Goal: Communication & Community: Ask a question

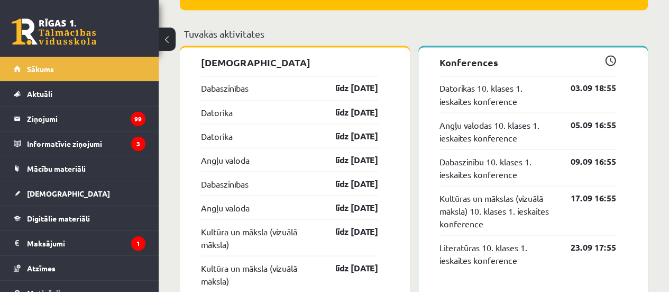
scroll to position [902, 0]
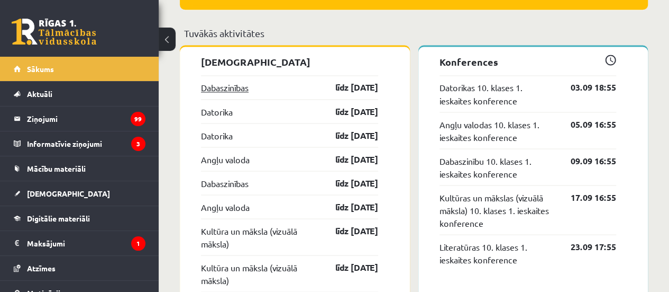
click at [241, 89] on link "Dabaszinības" at bounding box center [225, 87] width 48 height 13
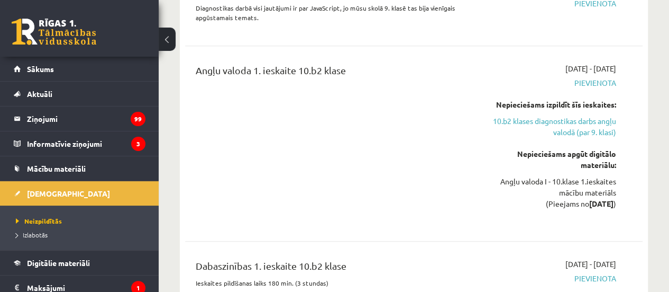
scroll to position [314, 0]
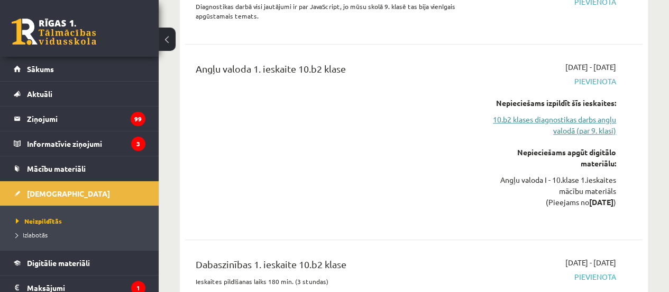
click at [592, 116] on link "10.b2 klases diagnostikas darbs angļu valodā (par 9. klasi)" at bounding box center [552, 125] width 130 height 22
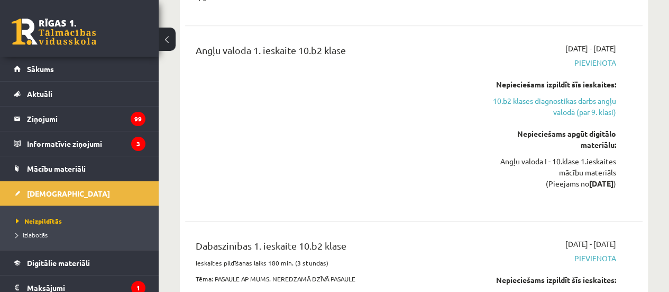
scroll to position [366, 0]
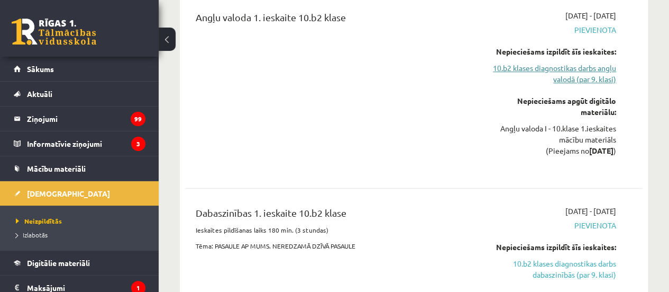
click at [592, 79] on link "10.b2 klases diagnostikas darbs angļu valodā (par 9. klasi)" at bounding box center [552, 73] width 130 height 22
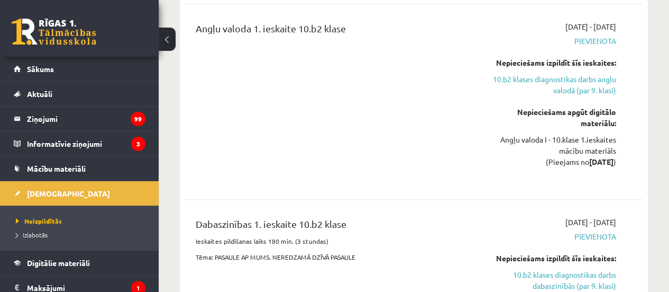
scroll to position [355, 0]
click at [555, 80] on link "10.b2 klases diagnostikas darbs angļu valodā (par 9. klasi)" at bounding box center [552, 84] width 130 height 22
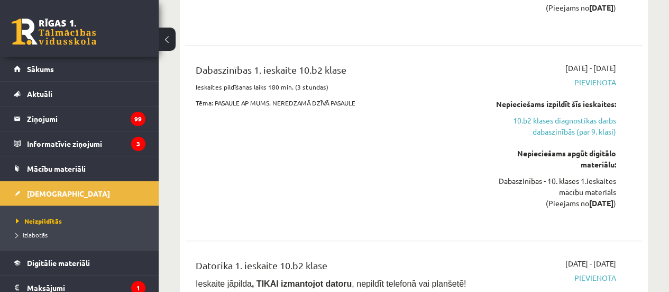
scroll to position [508, 0]
click at [546, 132] on link "10.b2 klases diagnostikas darbs dabaszinībās (par 9. klasi)" at bounding box center [552, 126] width 130 height 22
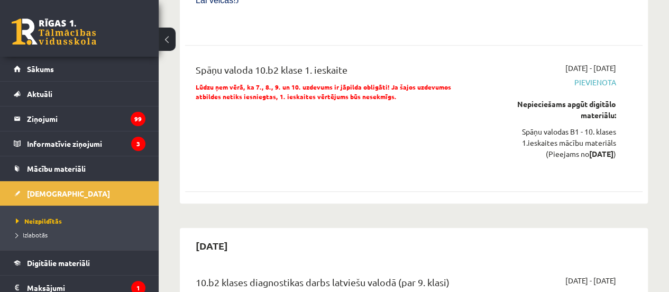
scroll to position [2244, 0]
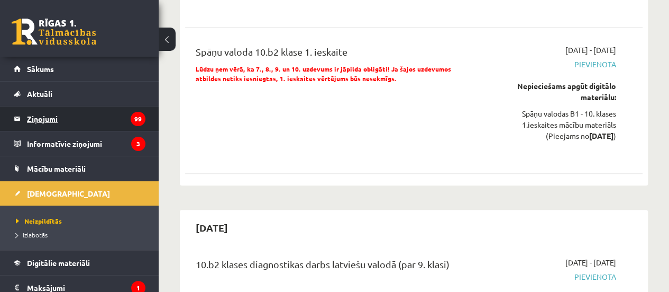
click at [80, 117] on legend "Ziņojumi 99" at bounding box center [86, 118] width 119 height 24
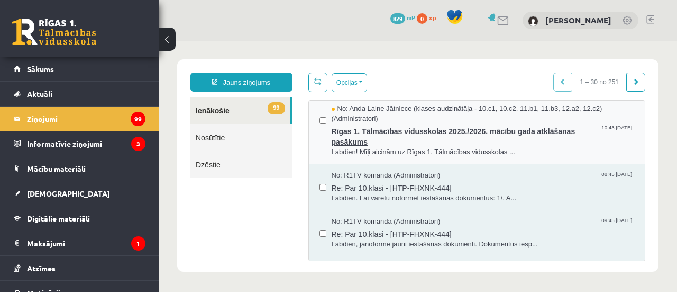
scroll to position [3, 0]
click at [370, 128] on span "Rīgas 1. Tālmācības vidusskolas 2025./2026. mācību gada atklāšanas pasākums" at bounding box center [483, 136] width 303 height 24
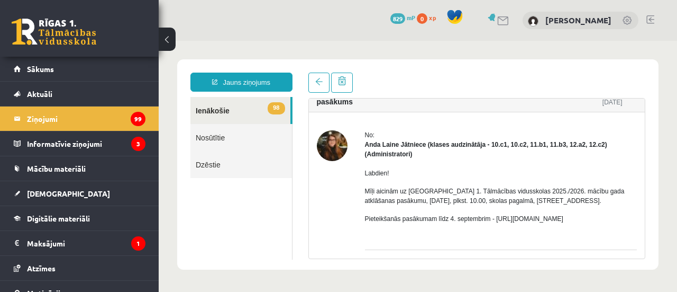
scroll to position [0, 0]
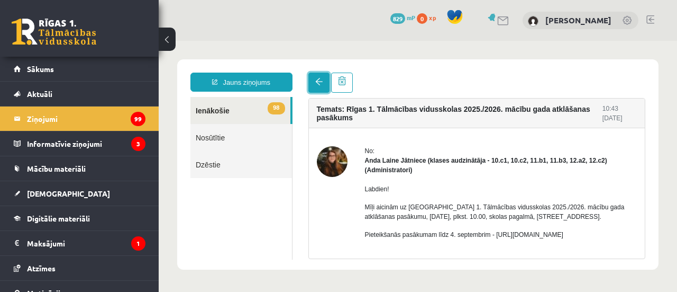
click at [314, 83] on link at bounding box center [319, 82] width 21 height 20
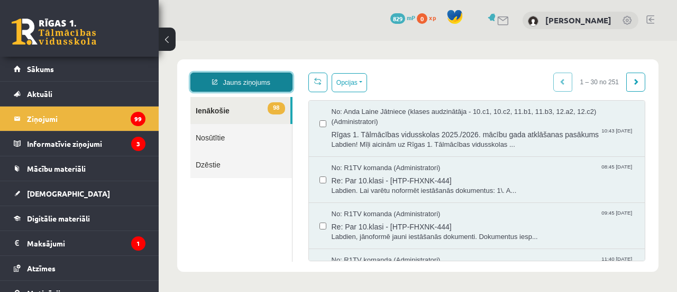
click at [259, 82] on link "Jauns ziņojums" at bounding box center [242, 81] width 102 height 19
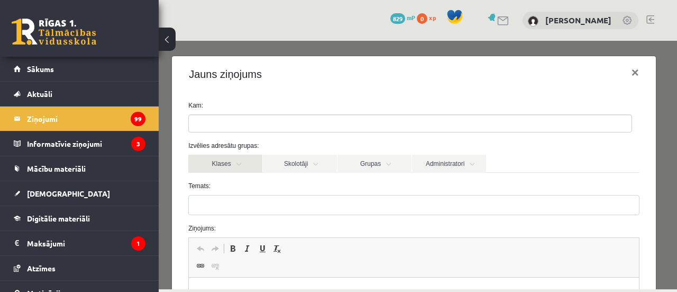
click at [251, 162] on link "Klases" at bounding box center [225, 164] width 74 height 18
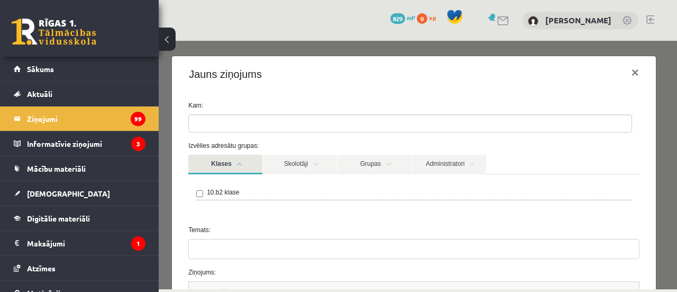
click at [242, 167] on link "Klases" at bounding box center [225, 165] width 74 height 20
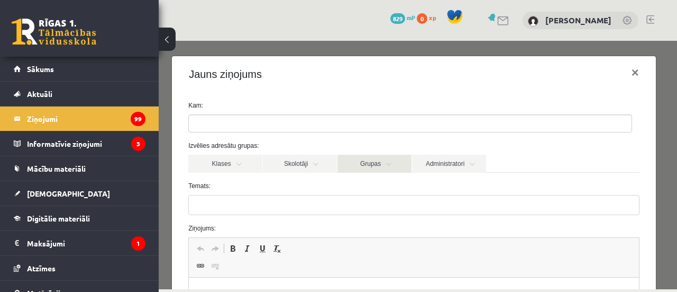
click at [391, 165] on link "Grupas" at bounding box center [375, 164] width 74 height 18
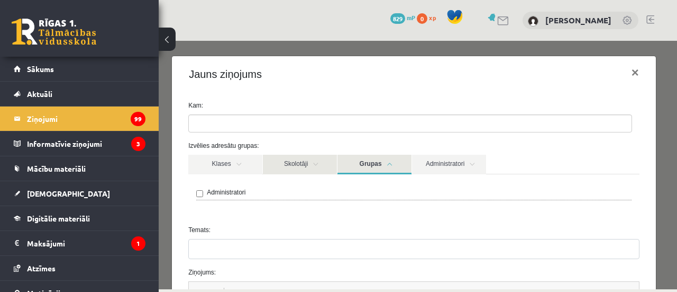
click at [323, 163] on link "Skolotāji" at bounding box center [300, 165] width 74 height 20
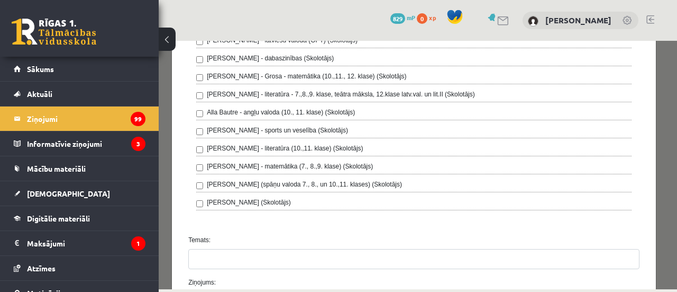
scroll to position [206, 0]
click at [53, 71] on span "Sākums" at bounding box center [40, 69] width 27 height 10
